Goal: Transaction & Acquisition: Purchase product/service

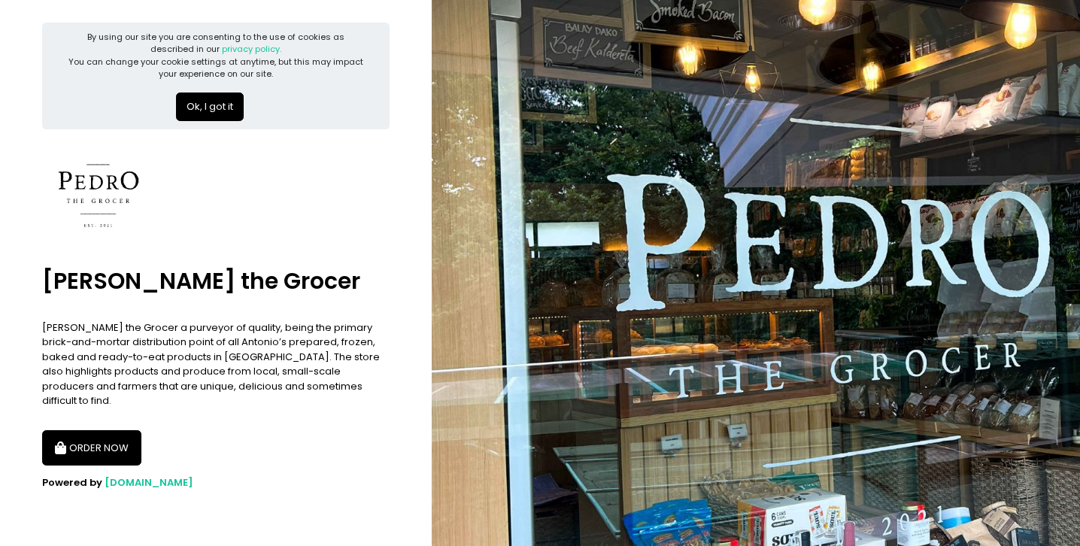
click at [114, 430] on button "ORDER NOW" at bounding box center [91, 448] width 99 height 36
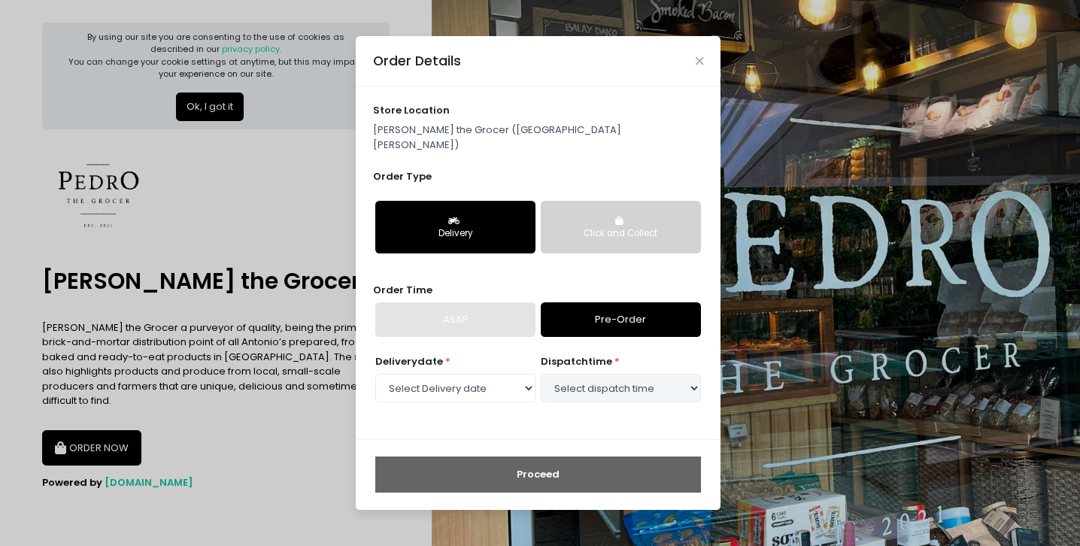
click at [484, 229] on div "Delivery" at bounding box center [455, 234] width 139 height 14
click at [577, 236] on button "Click and Collect" at bounding box center [621, 227] width 160 height 53
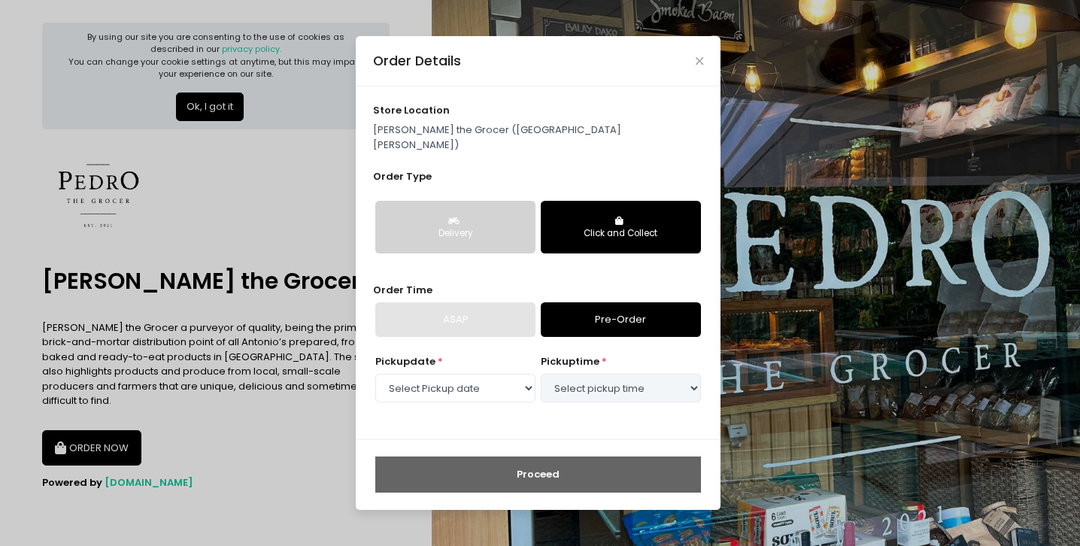
click at [518, 228] on div "Delivery" at bounding box center [455, 234] width 139 height 14
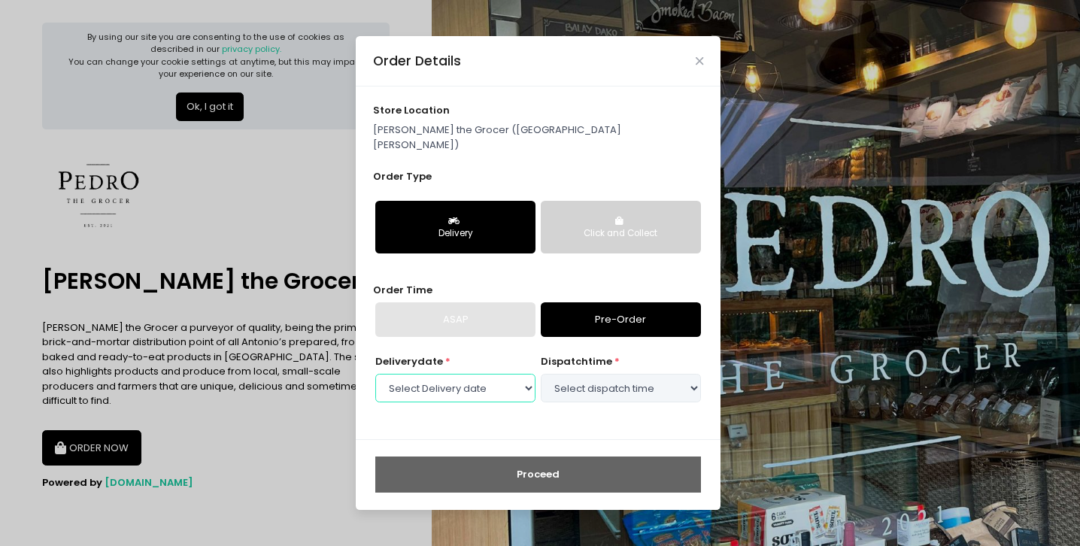
click at [528, 381] on select "Select Delivery date [DATE] [DATE] [DATE] [DATE] [DATE] [DATE] [DATE]" at bounding box center [455, 388] width 160 height 29
select select "[DATE]"
click at [375, 374] on select "Select Delivery date [DATE] [DATE] [DATE] [DATE] [DATE] [DATE] [DATE]" at bounding box center [455, 388] width 160 height 29
click at [560, 384] on select "Select dispatch time 09:00 AM - 09:30 AM 09:30 AM - 10:00 AM 10:00 AM - 10:30 A…" at bounding box center [621, 388] width 160 height 29
select select "09:00"
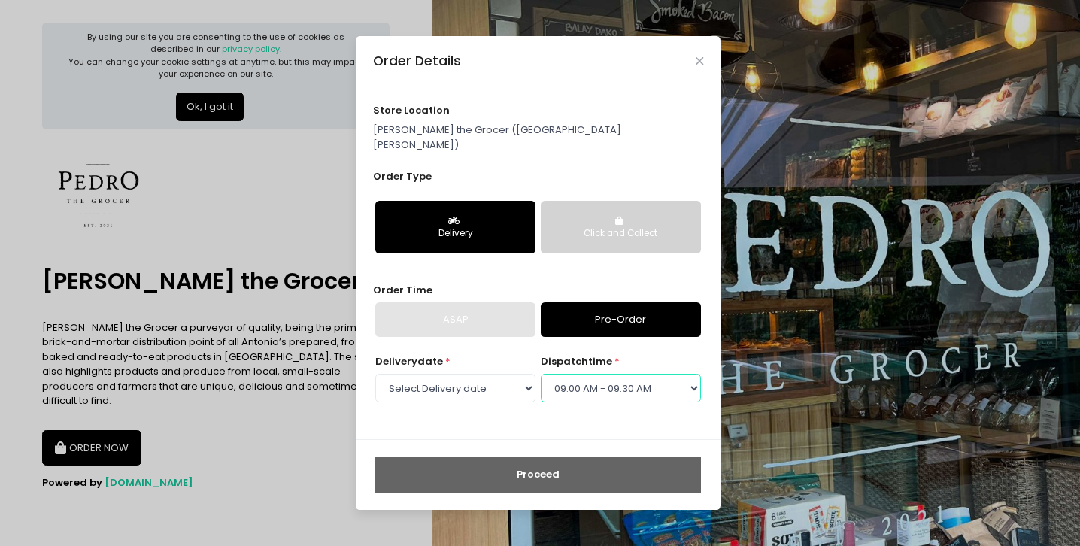
click at [541, 374] on select "Select dispatch time 09:00 AM - 09:30 AM 09:30 AM - 10:00 AM 10:00 AM - 10:30 A…" at bounding box center [621, 388] width 160 height 29
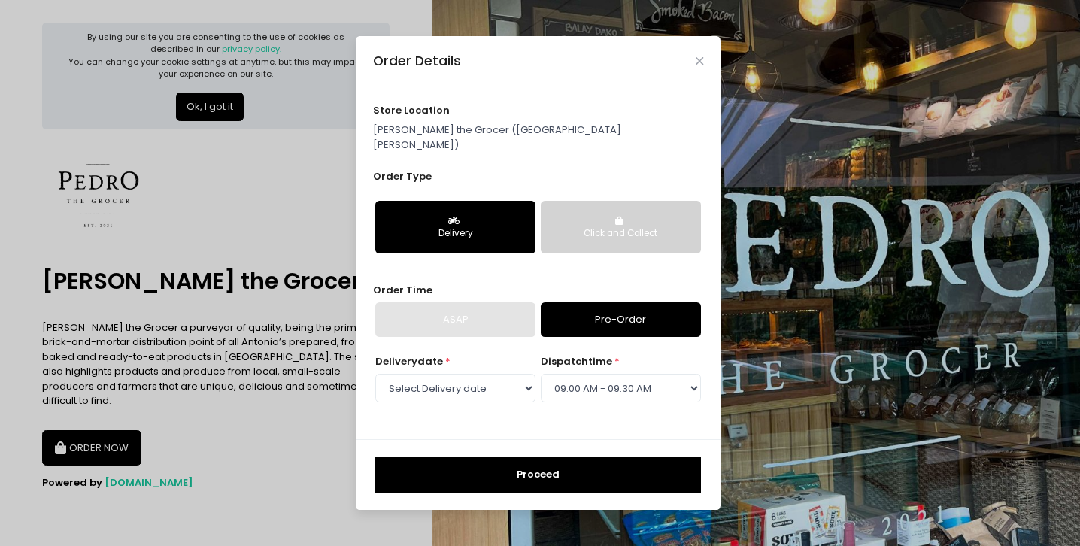
click at [569, 457] on button "Proceed" at bounding box center [538, 475] width 326 height 36
